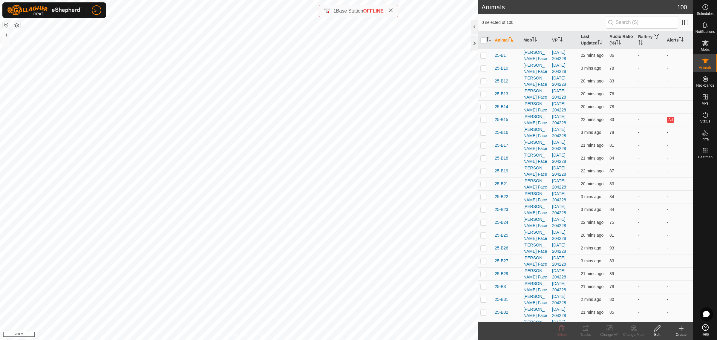
scroll to position [709, 0]
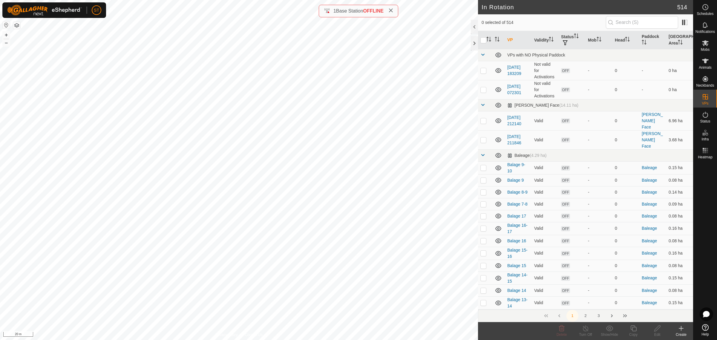
click at [681, 332] on div "Create" at bounding box center [681, 334] width 24 height 5
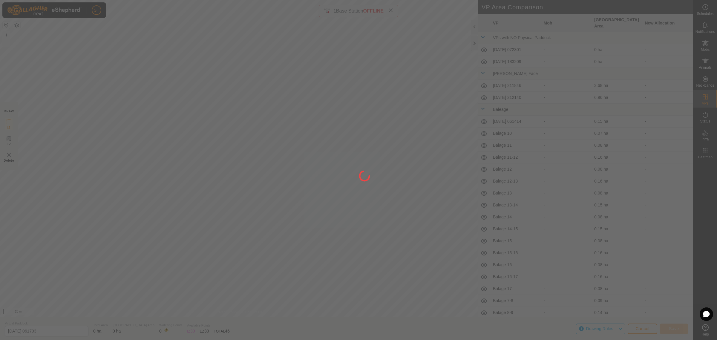
click at [285, 196] on div at bounding box center [358, 170] width 717 height 340
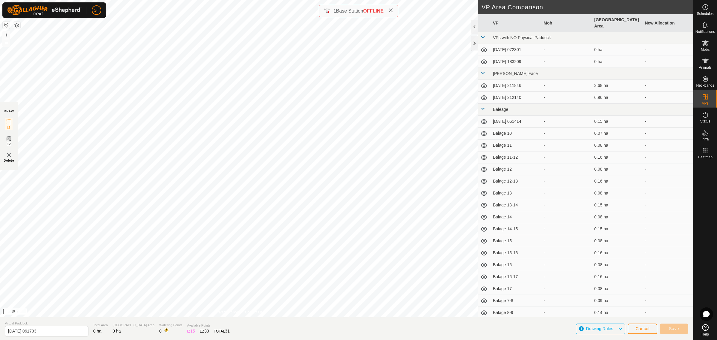
click at [192, 0] on html "ST Schedules Notifications Mobs Animals Neckbands VPs Status Infra Heatmap Help…" at bounding box center [358, 170] width 717 height 340
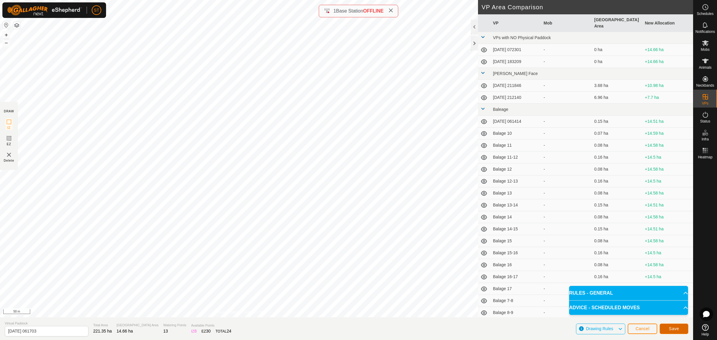
click at [669, 332] on button "Save" at bounding box center [673, 328] width 29 height 10
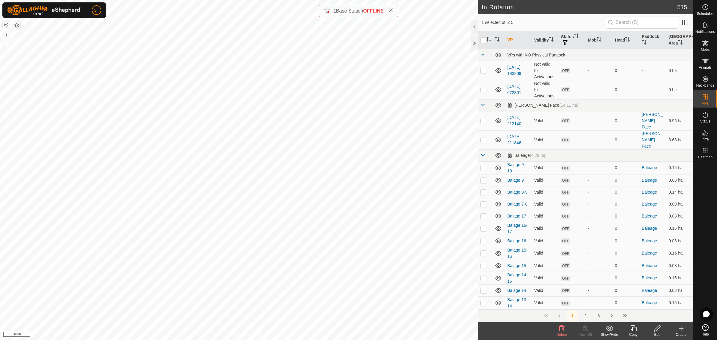
click at [560, 329] on icon at bounding box center [561, 328] width 7 height 7
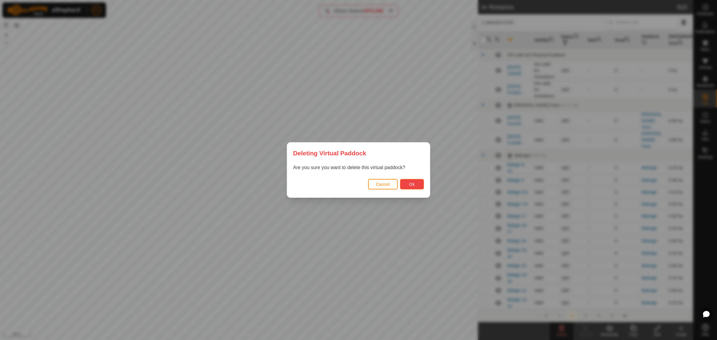
click at [421, 184] on button "Ok" at bounding box center [412, 184] width 24 height 10
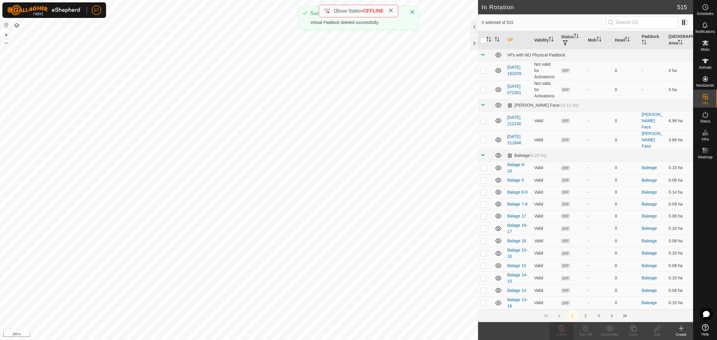
checkbox input "false"
click at [704, 45] on icon at bounding box center [705, 42] width 7 height 7
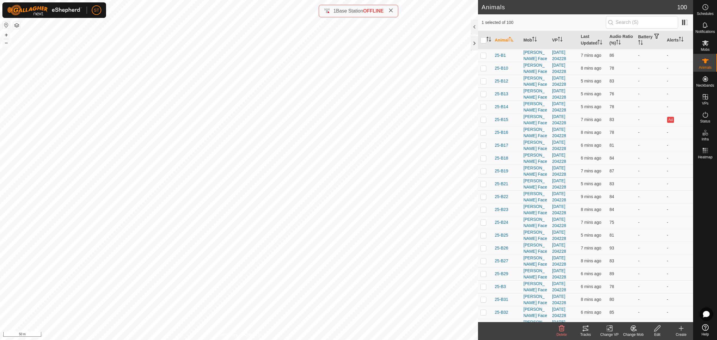
click at [635, 332] on icon at bounding box center [633, 328] width 7 height 7
click at [651, 303] on link "Choose Mob..." at bounding box center [651, 303] width 59 height 12
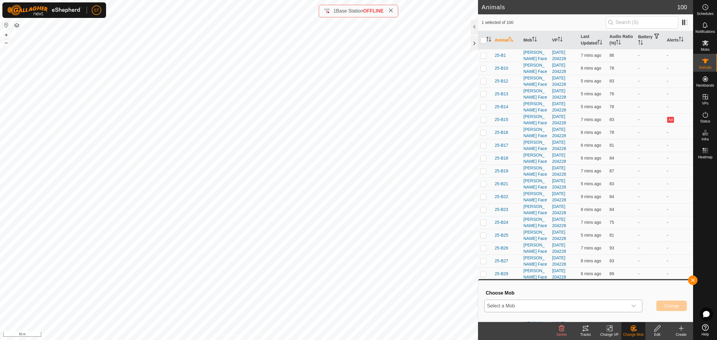
click at [635, 305] on icon "dropdown trigger" at bounding box center [633, 306] width 4 height 2
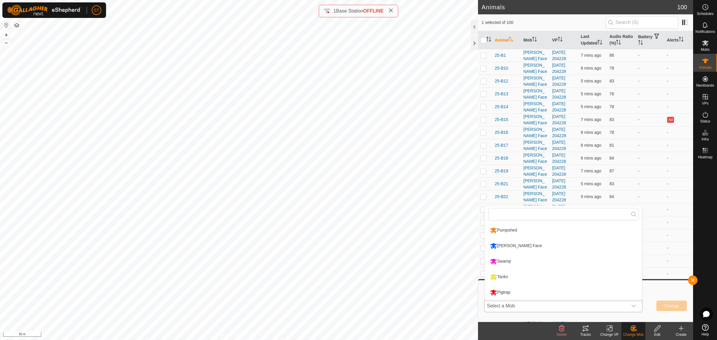
click at [513, 233] on li "Pumpshed" at bounding box center [563, 230] width 157 height 15
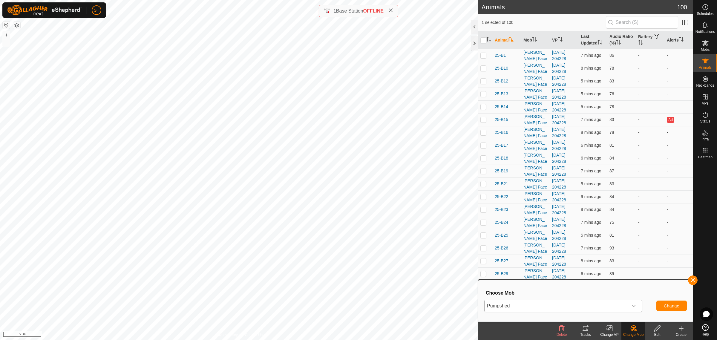
click at [634, 306] on icon "dropdown trigger" at bounding box center [633, 305] width 5 height 5
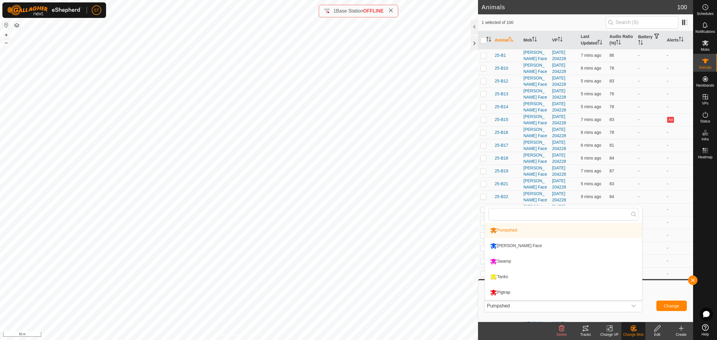
click at [544, 246] on li "[PERSON_NAME] Face" at bounding box center [563, 245] width 157 height 15
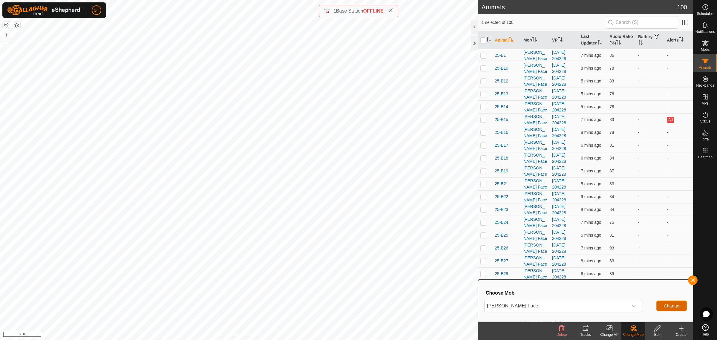
click at [668, 305] on span "Change" at bounding box center [672, 305] width 16 height 5
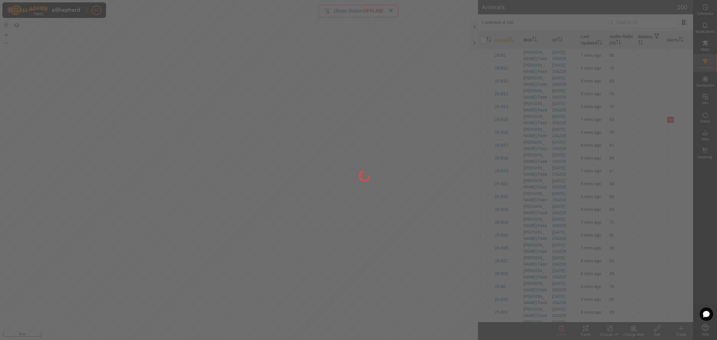
checkbox input "false"
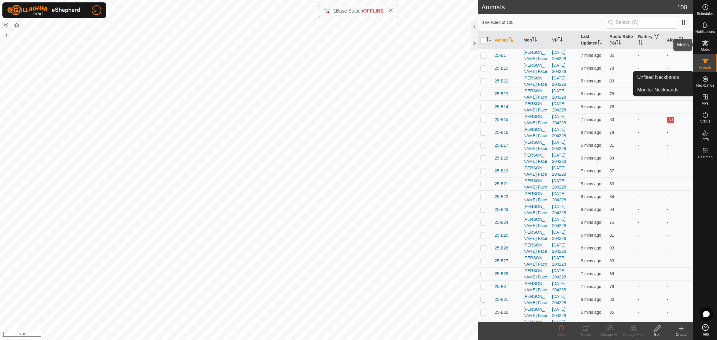
click at [708, 45] on icon at bounding box center [705, 42] width 7 height 7
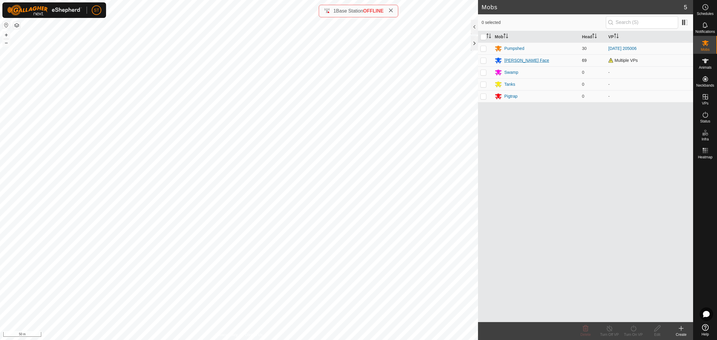
click at [520, 62] on div "[PERSON_NAME] Face" at bounding box center [526, 60] width 45 height 6
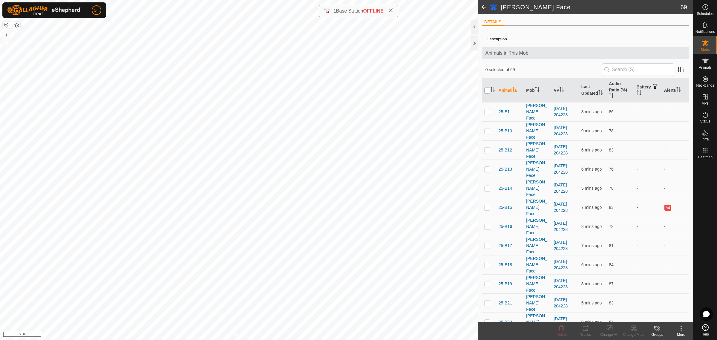
click at [487, 90] on input "checkbox" at bounding box center [487, 91] width 6 height 6
checkbox input "true"
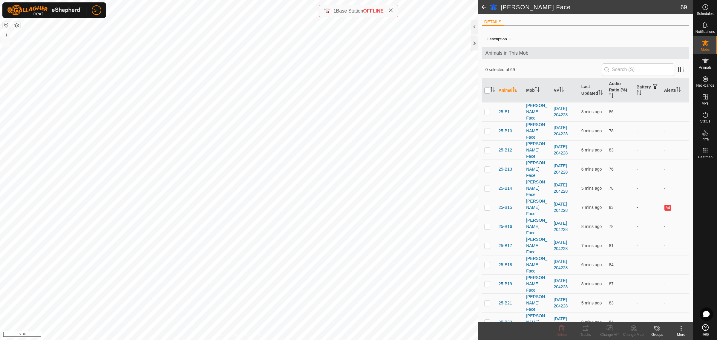
checkbox input "true"
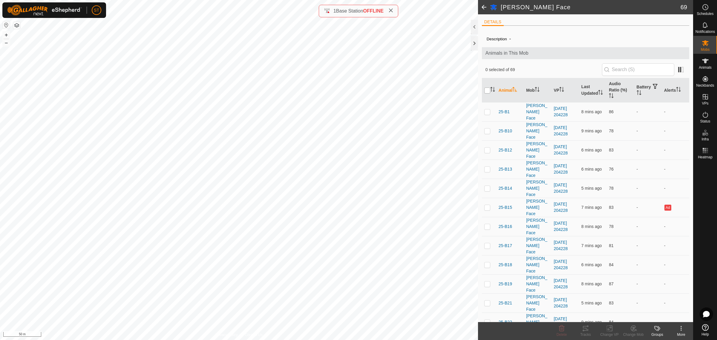
checkbox input "true"
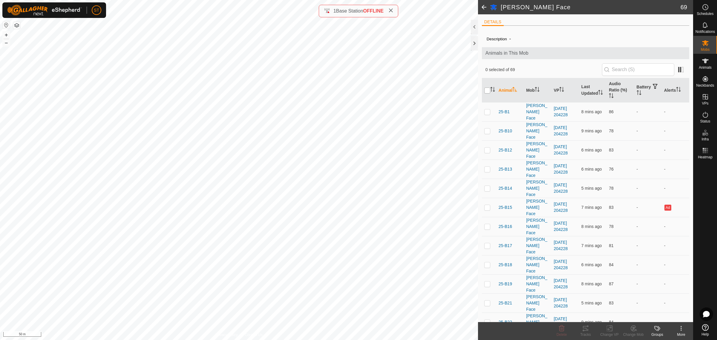
checkbox input "true"
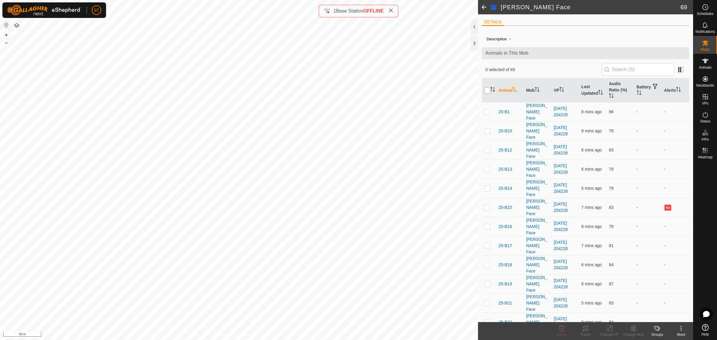
checkbox input "true"
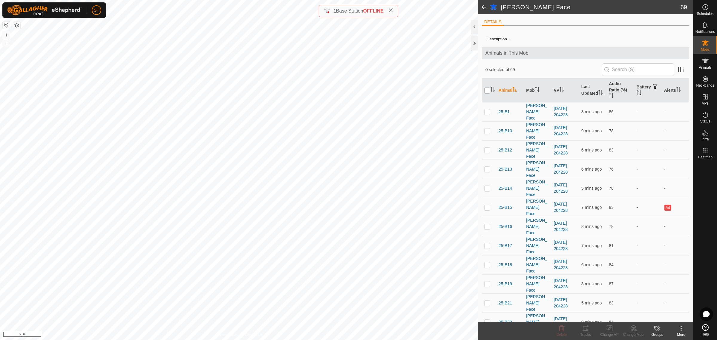
checkbox input "true"
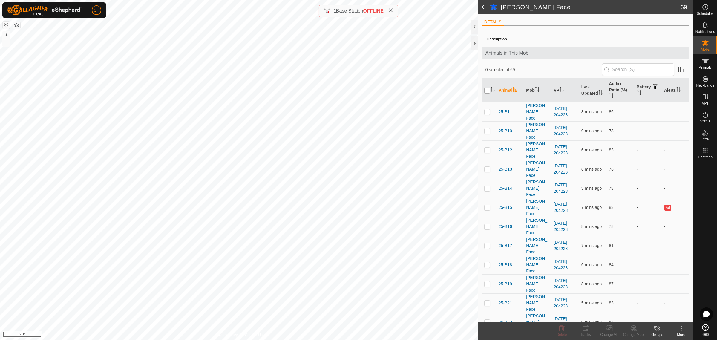
checkbox input "true"
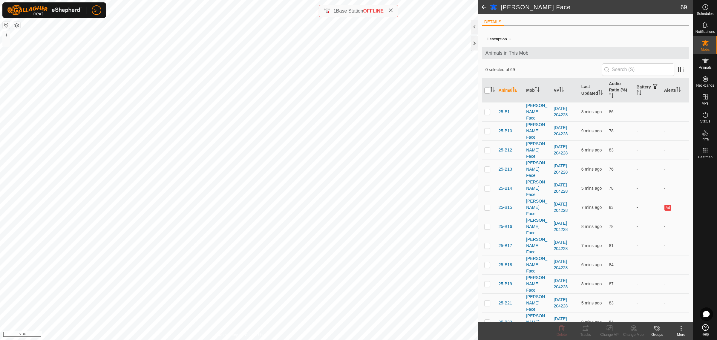
checkbox input "true"
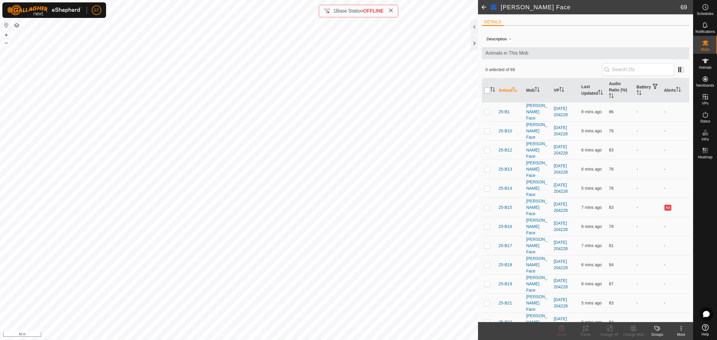
checkbox input "true"
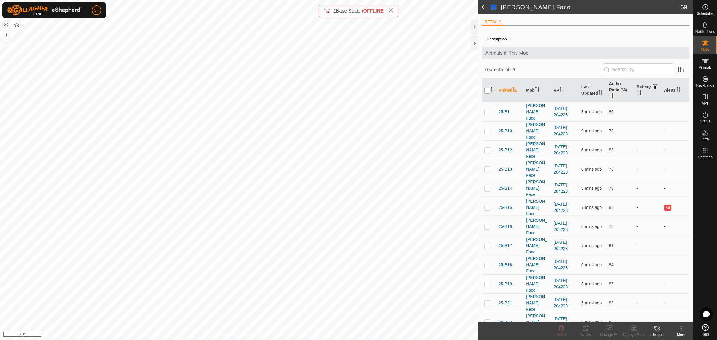
checkbox input "true"
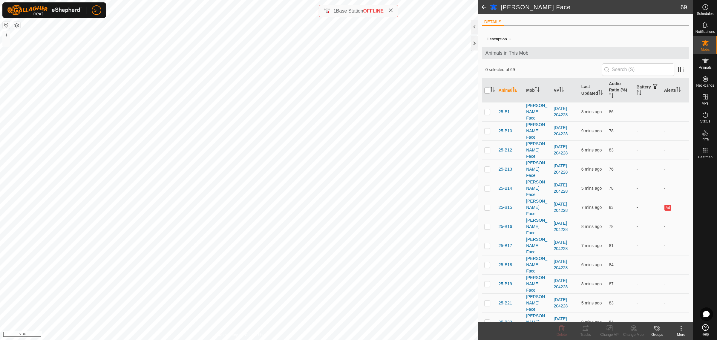
checkbox input "true"
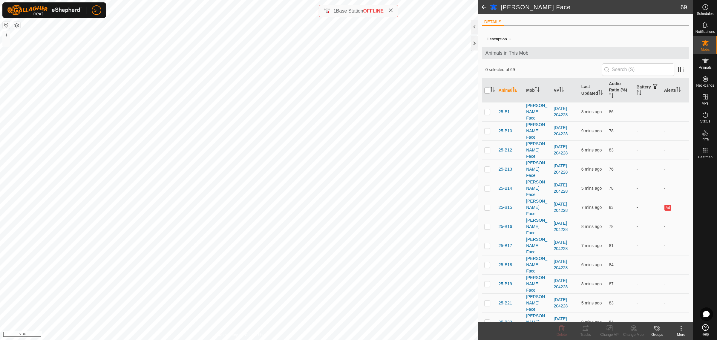
checkbox input "true"
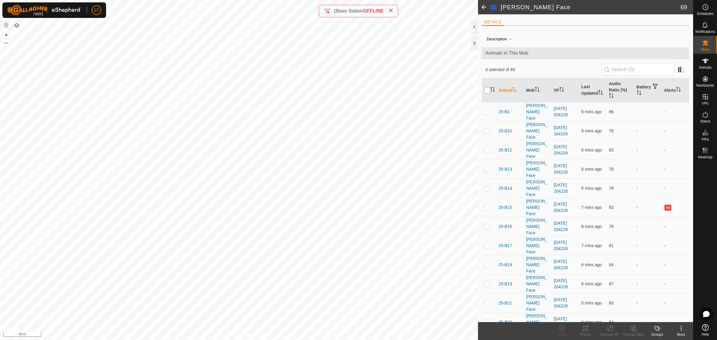
checkbox input "true"
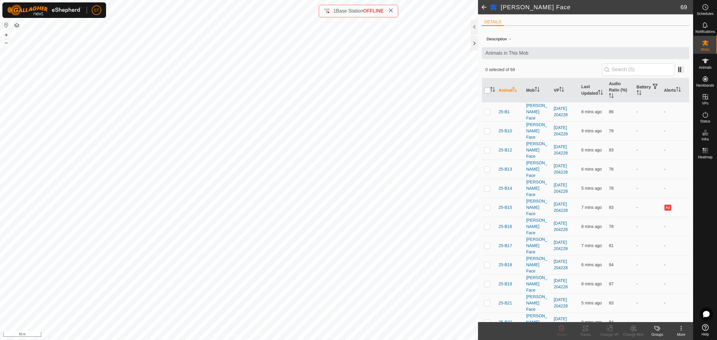
checkbox input "true"
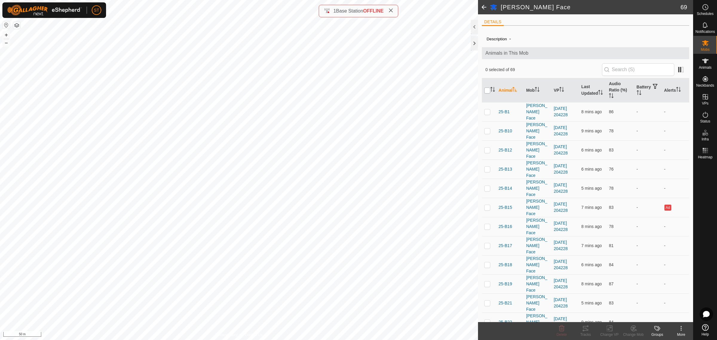
checkbox input "true"
click at [612, 329] on icon at bounding box center [609, 328] width 7 height 7
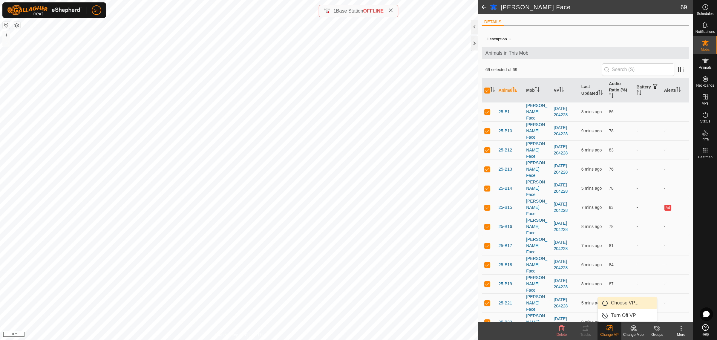
click at [624, 303] on link "Choose VP..." at bounding box center [627, 303] width 59 height 12
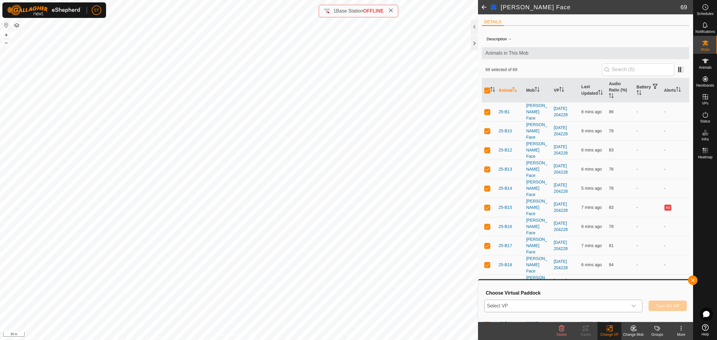
click at [635, 305] on icon "dropdown trigger" at bounding box center [633, 306] width 4 height 2
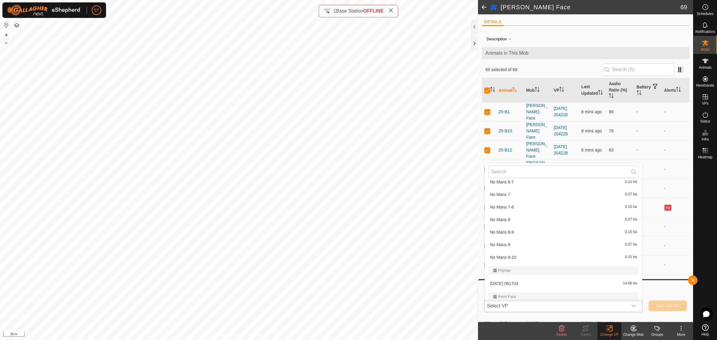
scroll to position [3435, 0]
click at [520, 251] on li "[DATE] 061703 14.66 ha" at bounding box center [563, 254] width 157 height 12
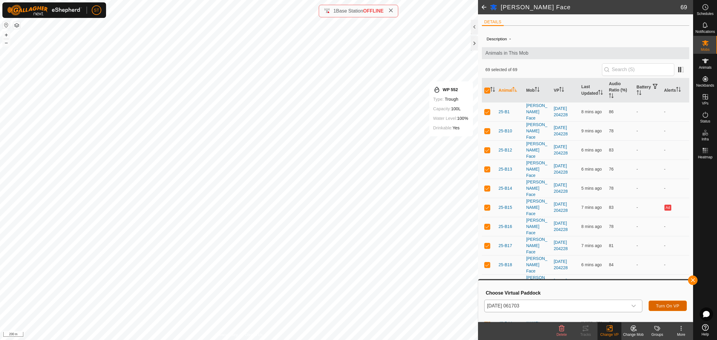
click at [669, 308] on button "Turn On VP" at bounding box center [667, 305] width 38 height 10
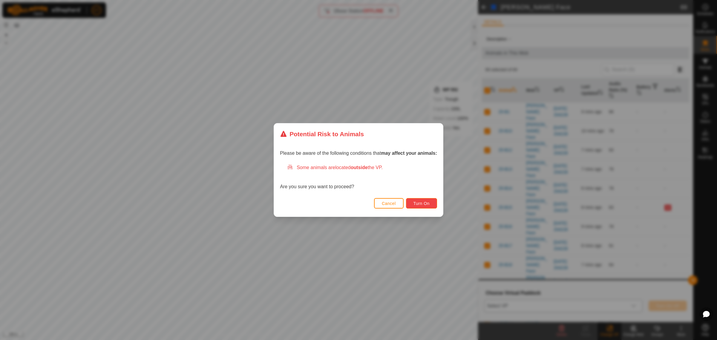
click at [424, 204] on span "Turn On" at bounding box center [421, 203] width 16 height 5
